Goal: Find specific page/section: Find specific page/section

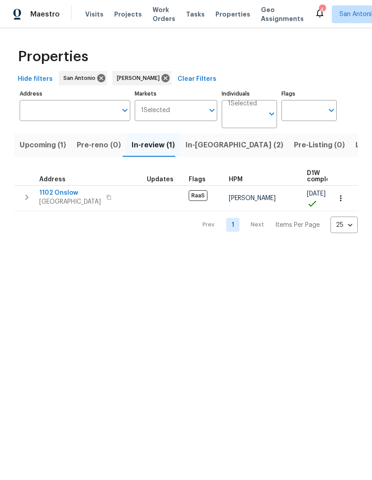
scroll to position [-1, 0]
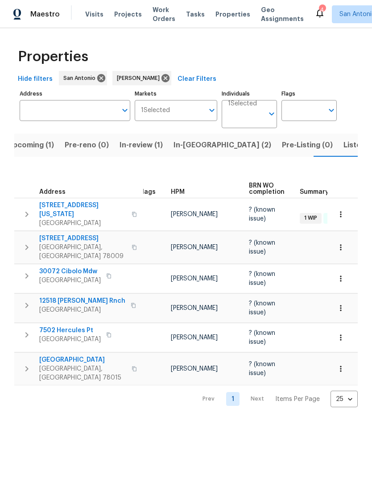
scroll to position [0, 12]
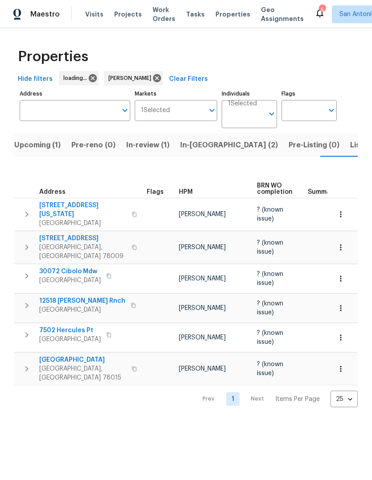
scroll to position [0, 12]
click at [27, 147] on span "Upcoming (1)" at bounding box center [31, 145] width 46 height 13
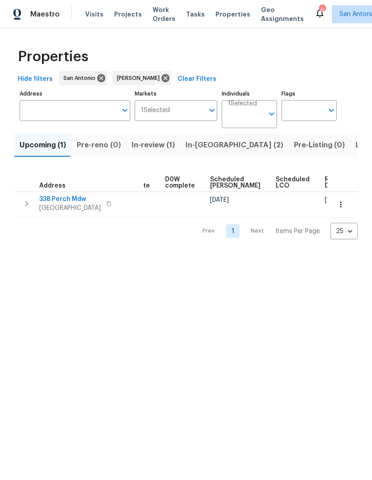
scroll to position [0, 225]
click at [144, 152] on button "In-review (1)" at bounding box center [153, 145] width 54 height 23
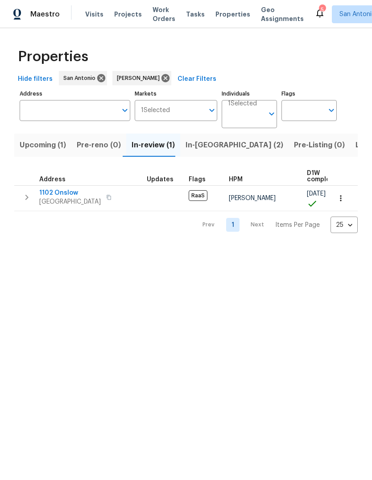
click at [197, 148] on span "In-[GEOGRAPHIC_DATA] (2)" at bounding box center [235, 145] width 98 height 13
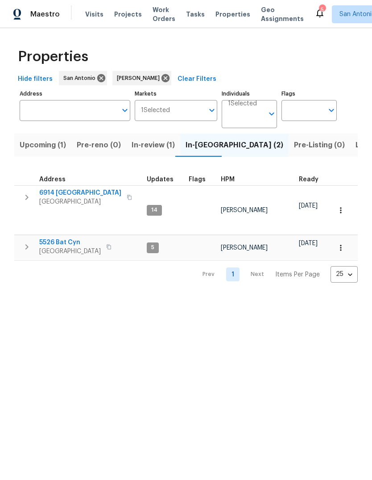
click at [66, 204] on span "[GEOGRAPHIC_DATA]" at bounding box center [80, 201] width 82 height 9
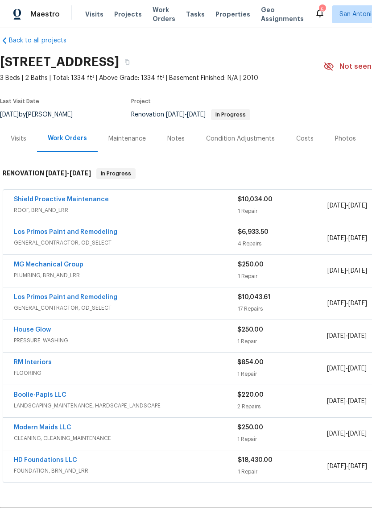
scroll to position [11, 0]
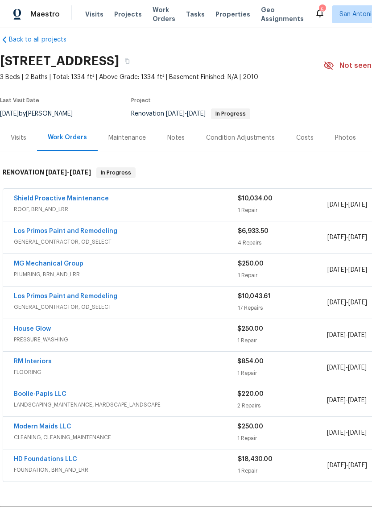
click at [97, 200] on link "Shield Proactive Maintenance" at bounding box center [61, 199] width 95 height 6
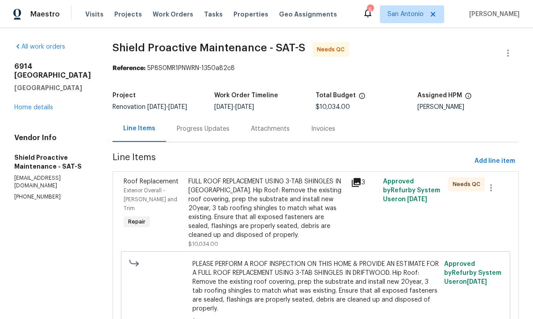
click at [259, 197] on div "FULL ROOF REPLACEMENT USING 3-TAB SHINGLES IN DRIFTWOOD. Hip Roof: Remove the e…" at bounding box center [266, 208] width 157 height 63
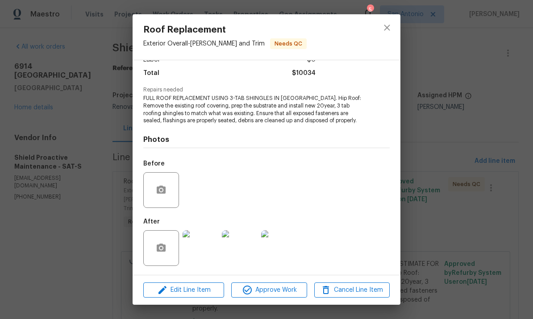
scroll to position [71, 0]
click at [192, 241] on img at bounding box center [201, 248] width 36 height 36
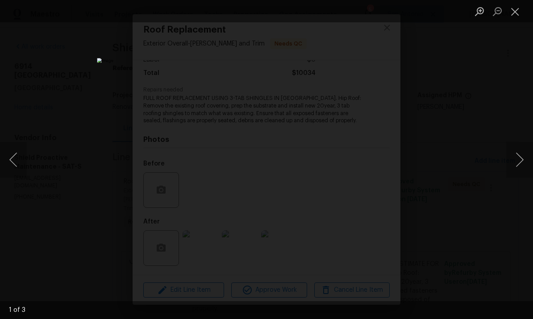
click at [372, 164] on button "Next image" at bounding box center [519, 160] width 27 height 36
click at [213, 86] on img "Lightbox" at bounding box center [266, 159] width 245 height 146
click at [372, 161] on button "Next image" at bounding box center [519, 160] width 27 height 36
click at [372, 164] on button "Next image" at bounding box center [519, 160] width 27 height 36
click at [372, 162] on button "Next image" at bounding box center [519, 160] width 27 height 36
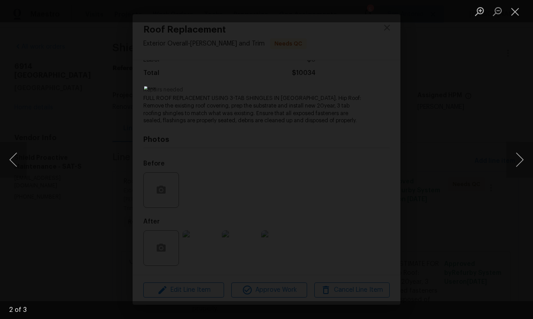
click at [372, 159] on button "Next image" at bounding box center [519, 160] width 27 height 36
click at [372, 161] on button "Next image" at bounding box center [519, 160] width 27 height 36
click at [372, 162] on button "Next image" at bounding box center [519, 160] width 27 height 36
click at [372, 9] on button "Close lightbox" at bounding box center [515, 12] width 18 height 16
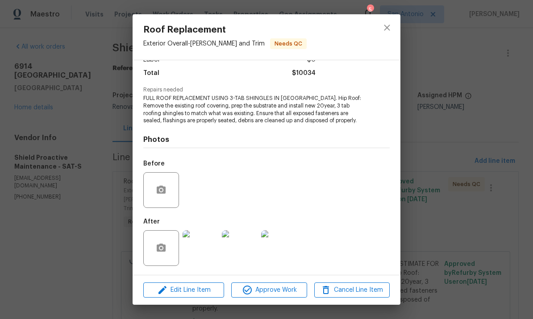
click at [238, 254] on img at bounding box center [240, 248] width 36 height 36
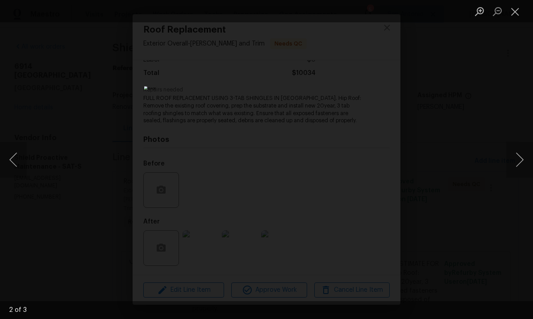
click at [372, 162] on button "Next image" at bounding box center [519, 160] width 27 height 36
click at [372, 163] on button "Next image" at bounding box center [519, 160] width 27 height 36
click at [372, 16] on button "Close lightbox" at bounding box center [515, 12] width 18 height 16
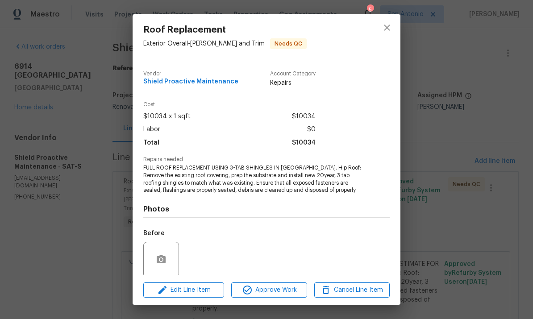
scroll to position [0, 0]
click at [372, 31] on icon "close" at bounding box center [387, 27] width 11 height 11
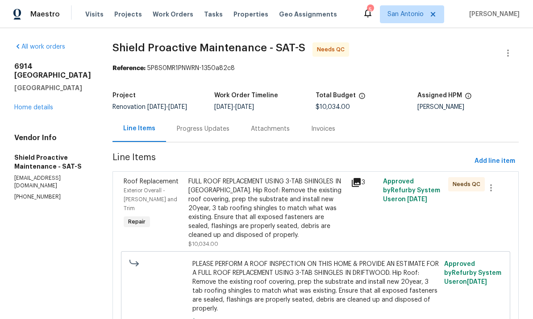
scroll to position [0, 0]
click at [177, 127] on div "Progress Updates" at bounding box center [203, 129] width 53 height 9
